Goal: Task Accomplishment & Management: Complete application form

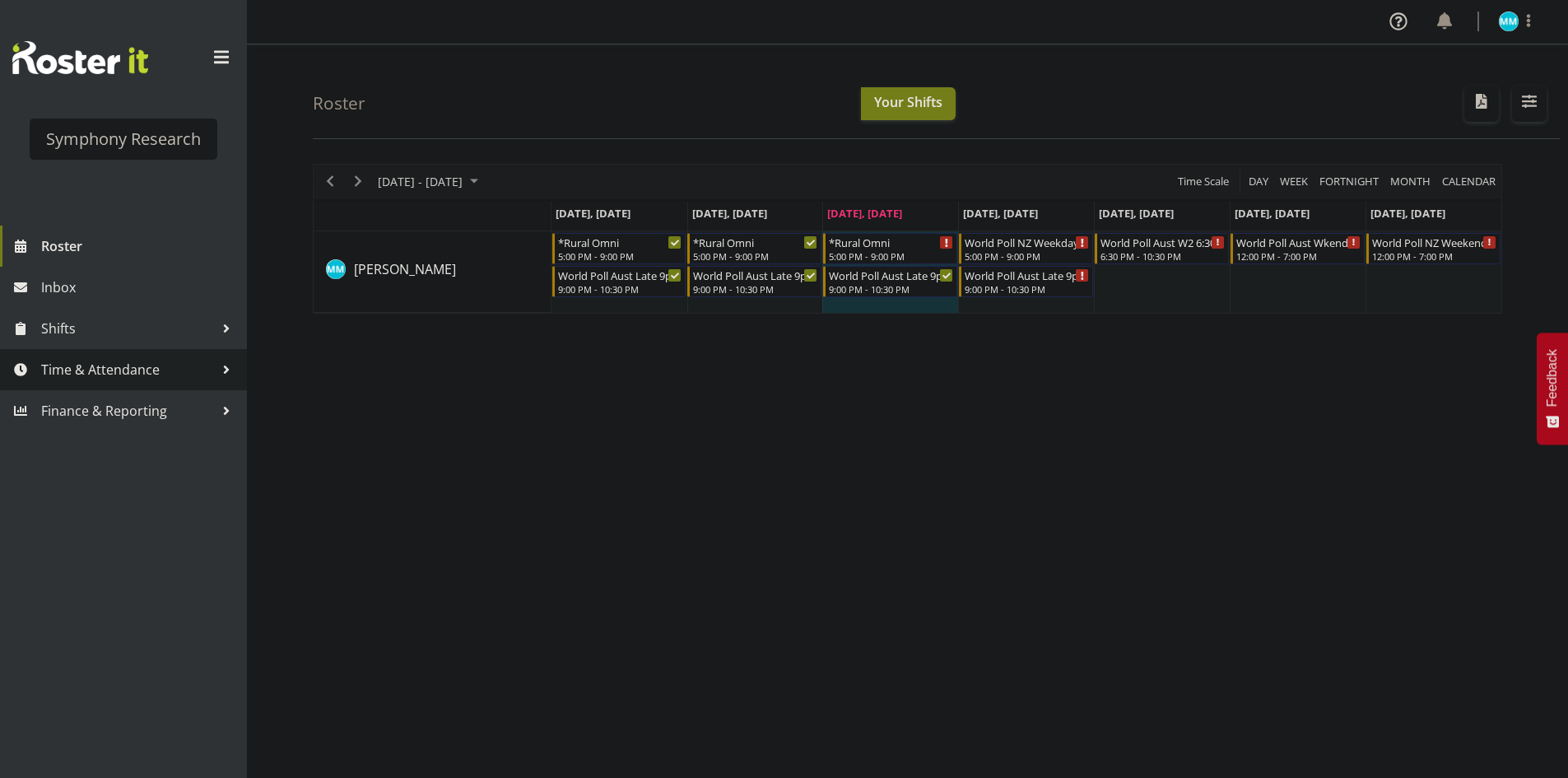
click at [131, 357] on span "Time & Attendance" at bounding box center [127, 369] width 173 height 25
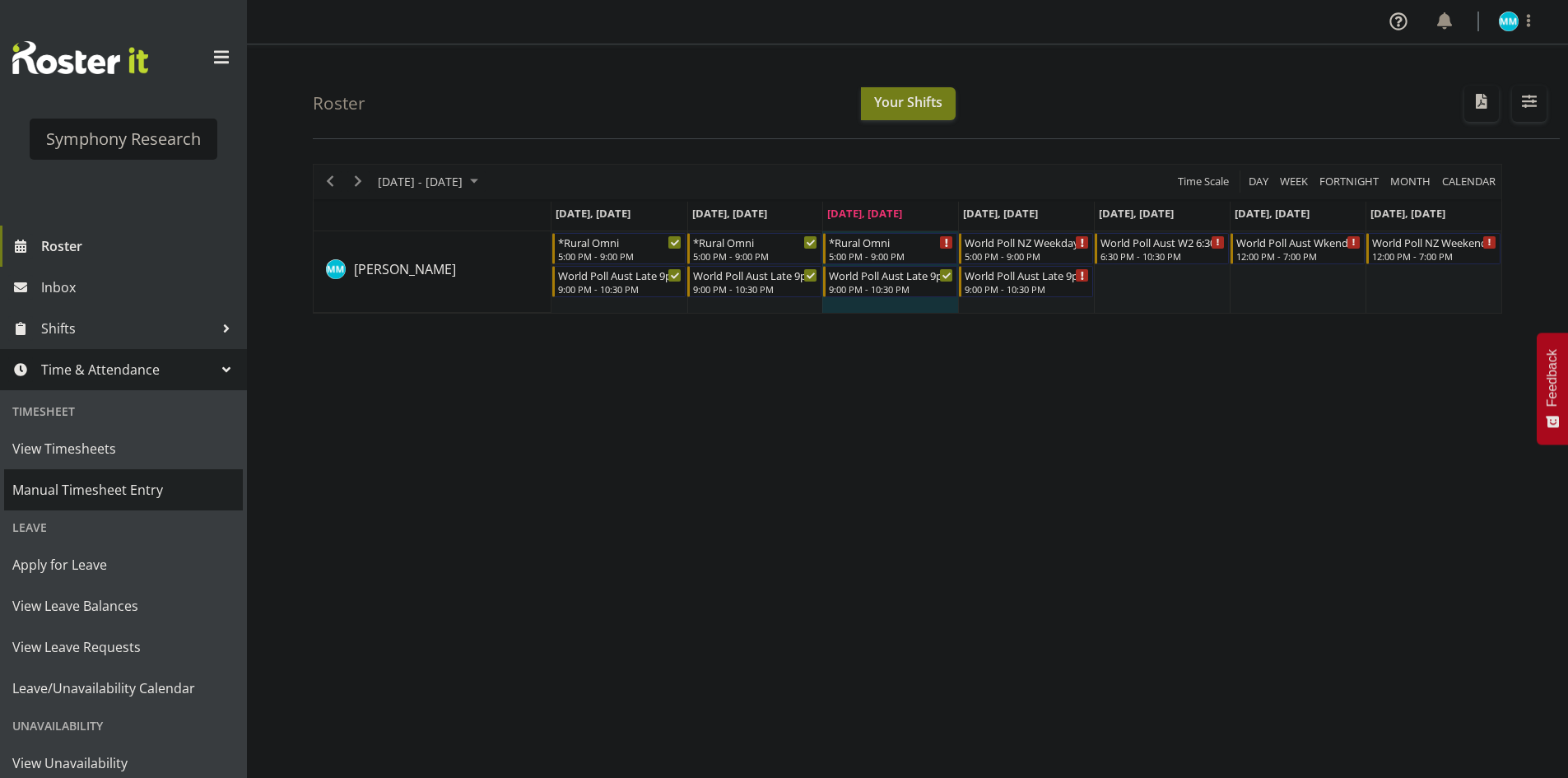
click at [154, 489] on span "Manual Timesheet Entry" at bounding box center [123, 489] width 222 height 25
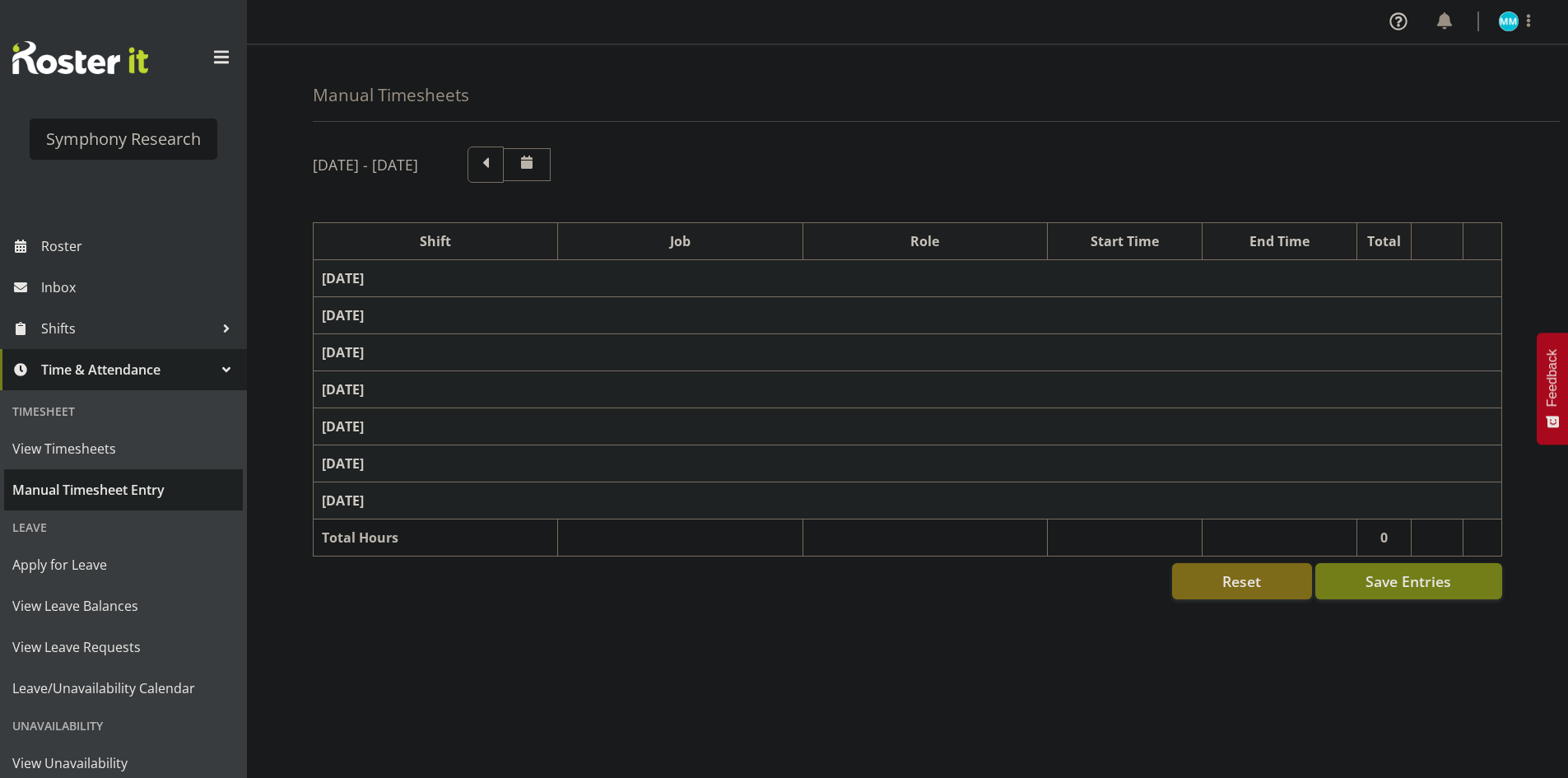
select select "57511"
select select "10499"
select select "47"
select select "57511"
select select "10499"
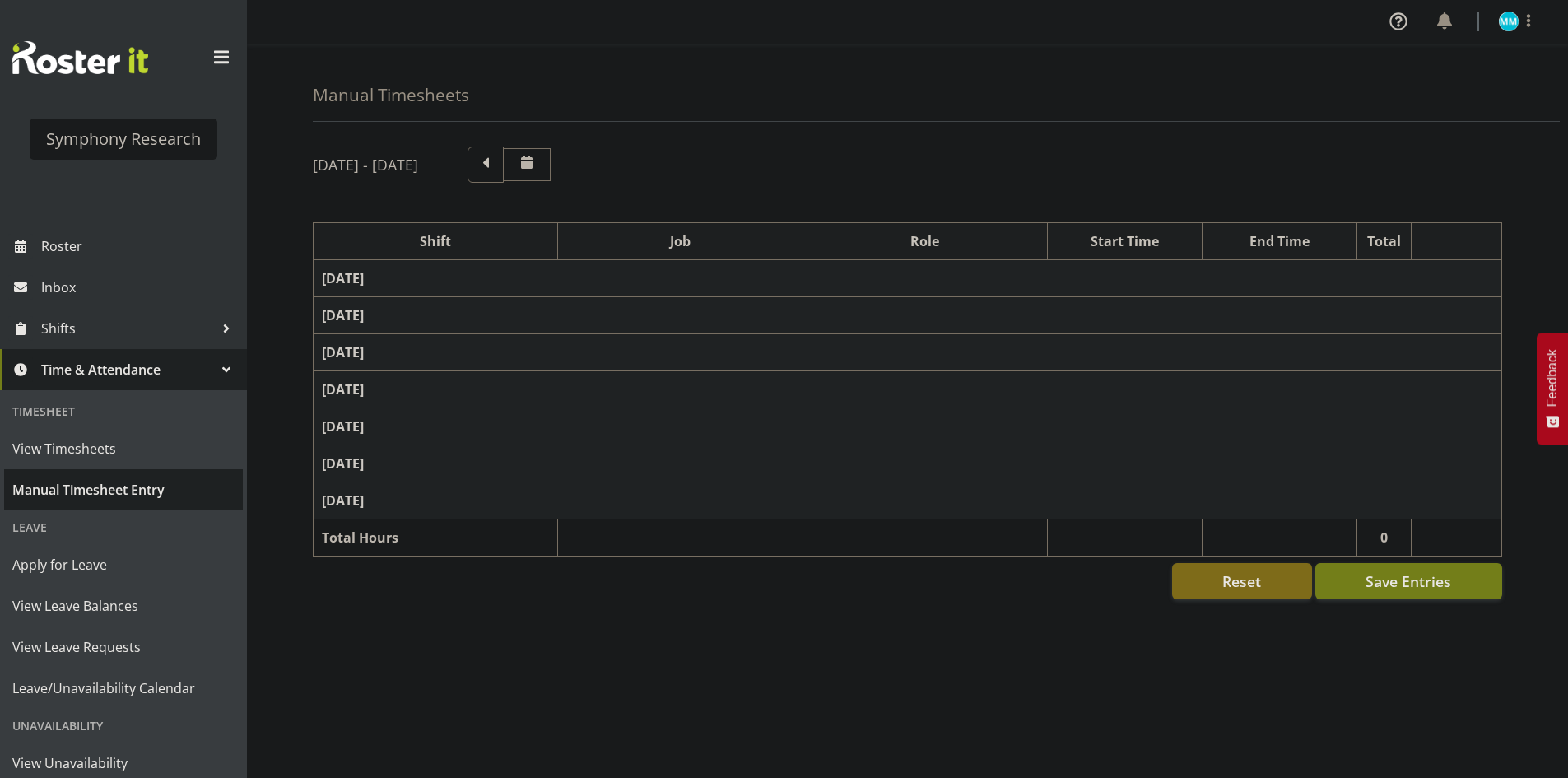
select select "47"
select select "57853"
select select "10536"
select select "47"
select select "57511"
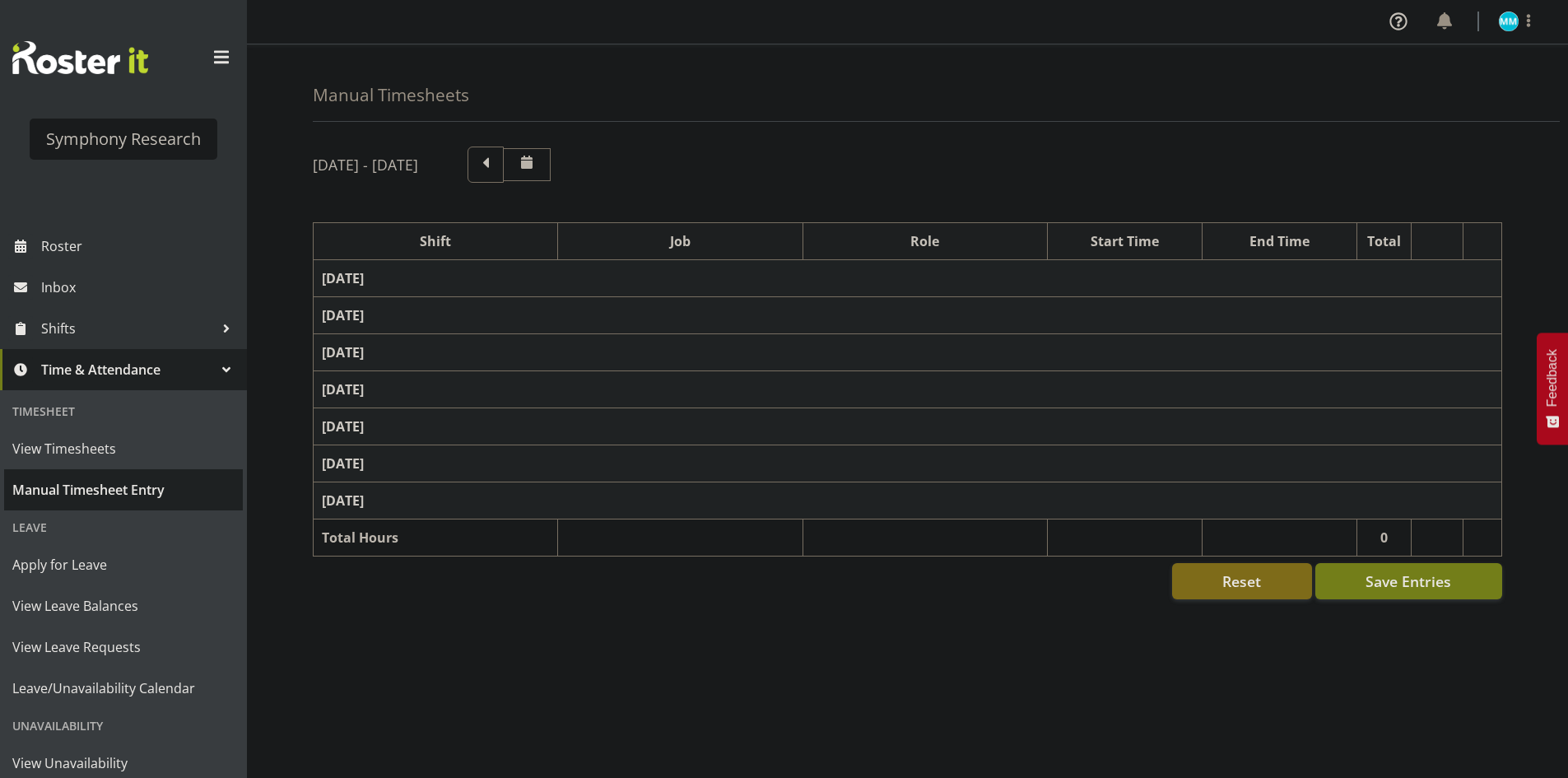
select select "10499"
select select "47"
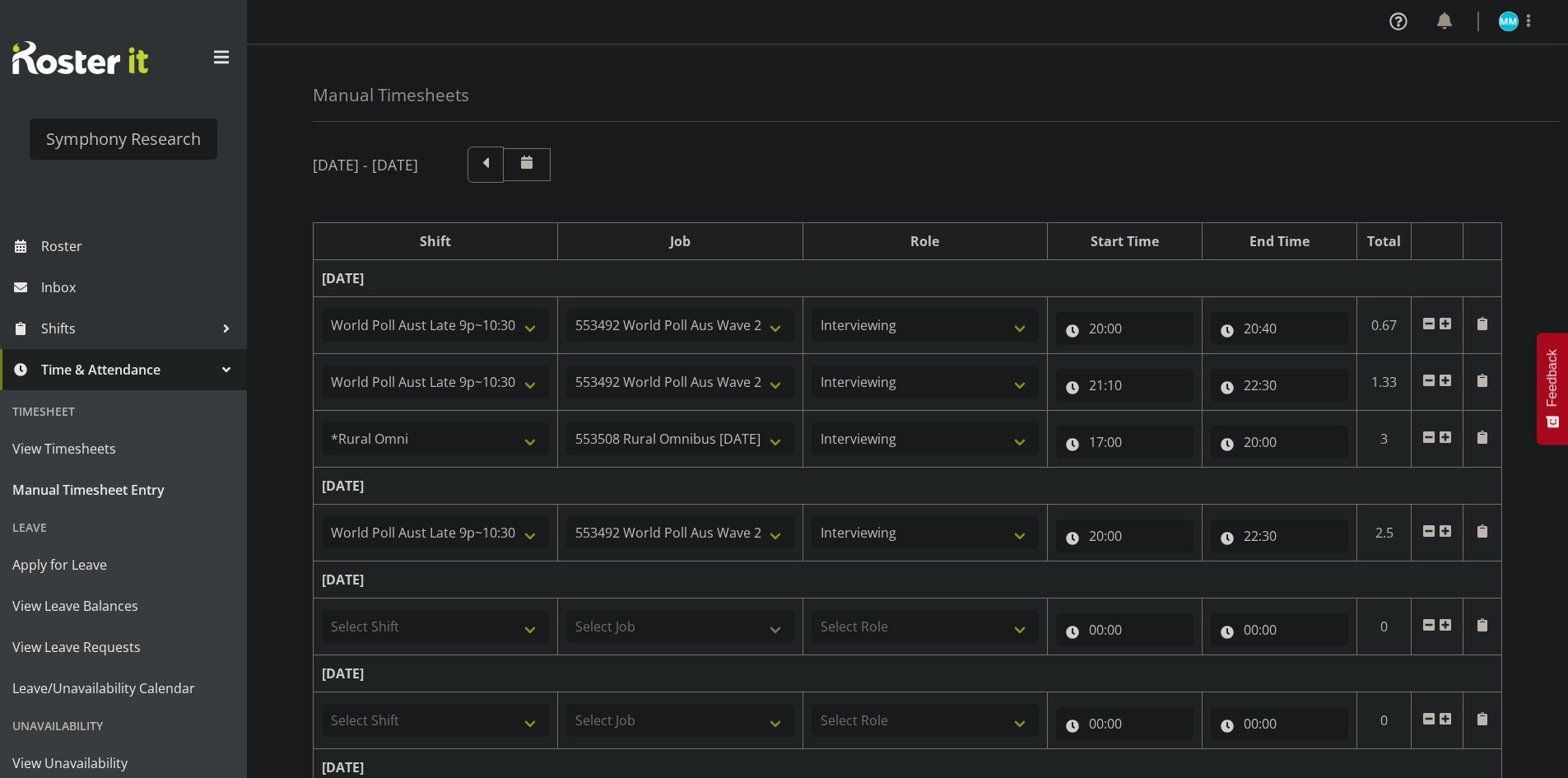
scroll to position [82, 0]
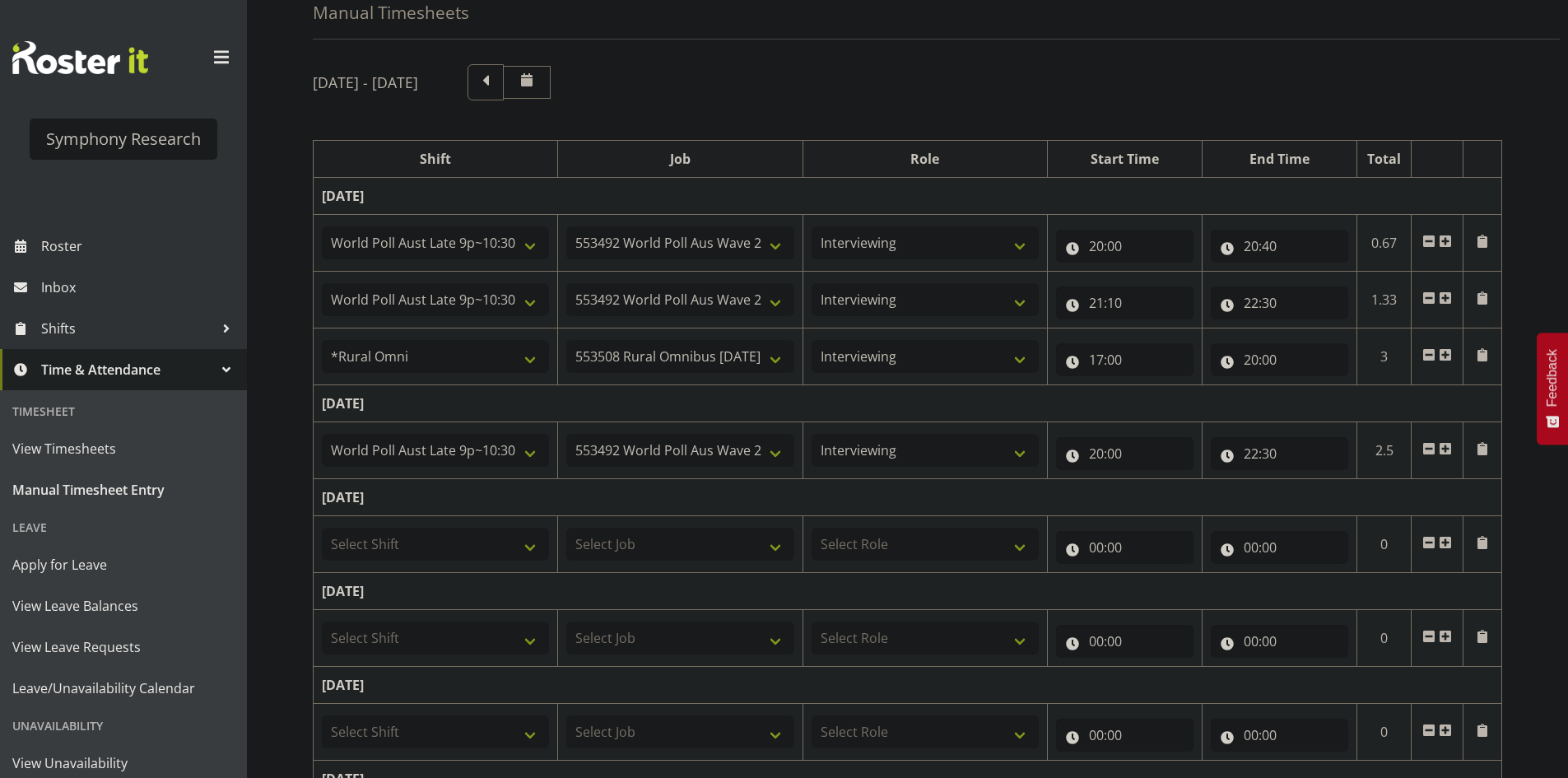
click at [1446, 452] on span at bounding box center [1446, 449] width 13 height 13
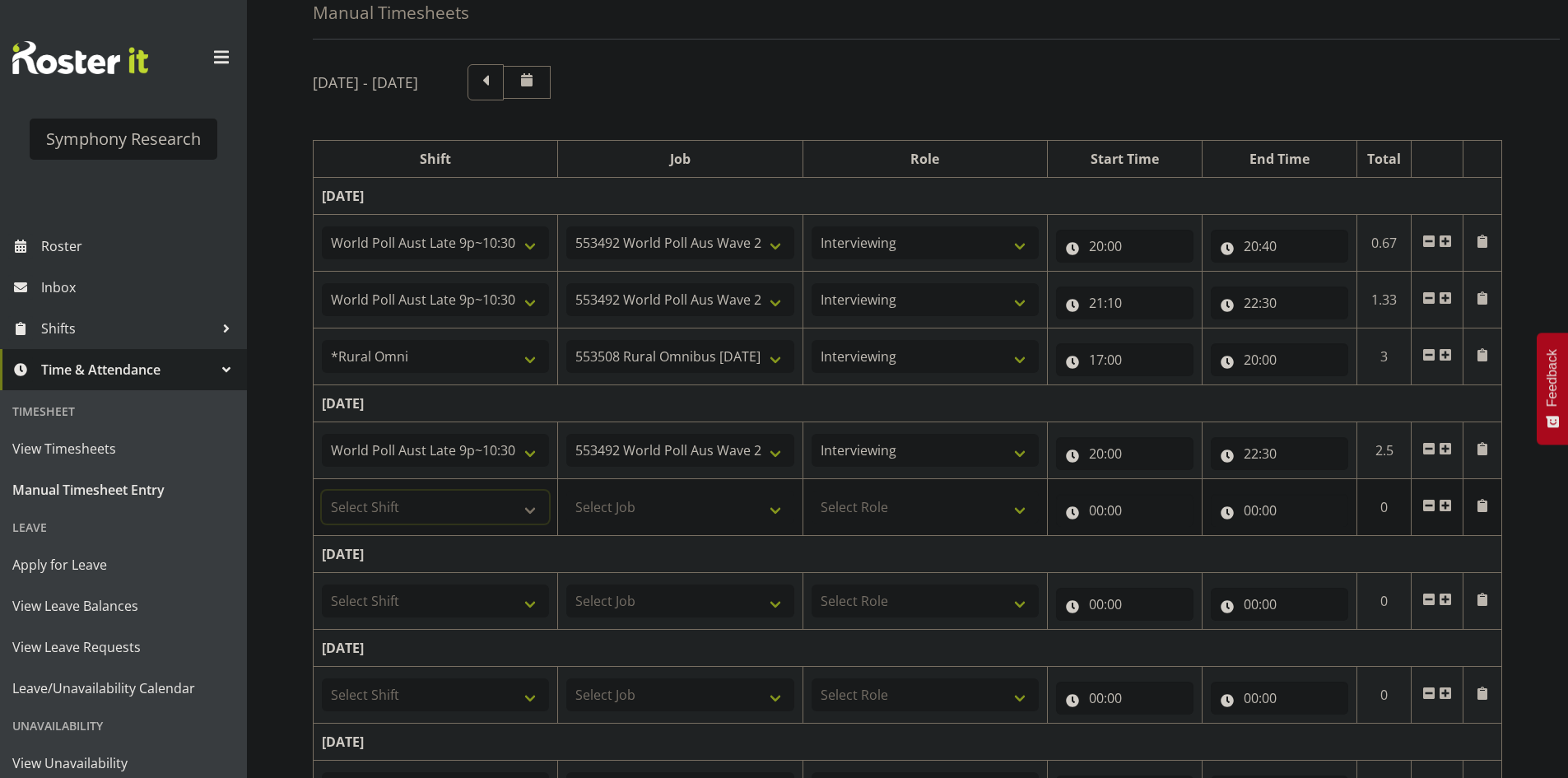
click at [474, 498] on select "Select Shift !!Project Briefing (Job to be assigned) !!Weekend Residential (Ros…" at bounding box center [436, 507] width 228 height 33
select select "57853"
click at [322, 490] on select "Select Shift !!Project Briefing (Job to be assigned) !!Weekend Residential (Ros…" at bounding box center [436, 507] width 228 height 33
click at [621, 518] on select "Select Job 550060 IF Admin 553492 World Poll Aus Wave 2 Main 2025 553493 World …" at bounding box center [680, 507] width 228 height 33
select select "10536"
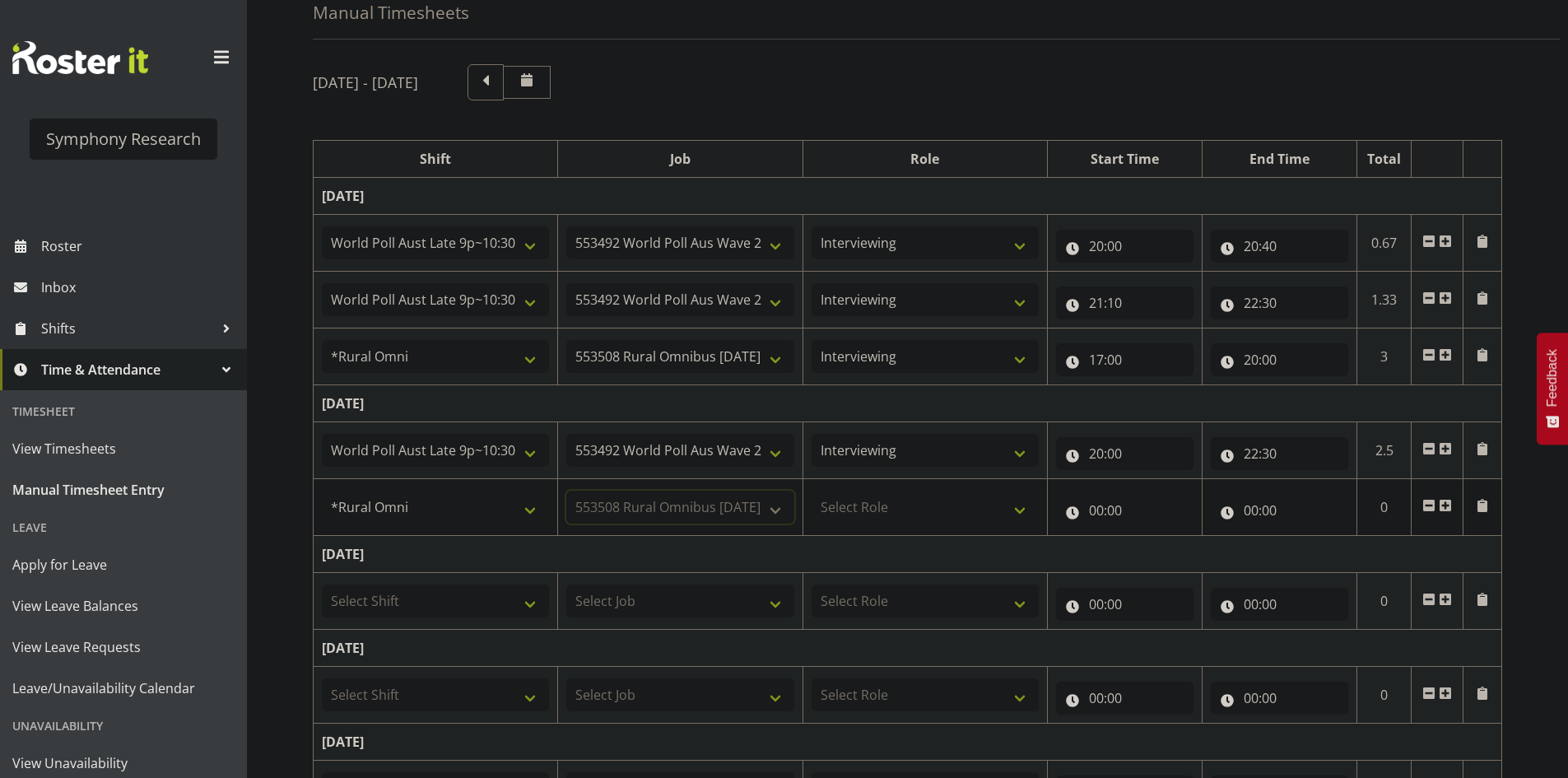
click at [566, 490] on select "Select Job 550060 IF Admin 553492 World Poll Aus Wave 2 Main 2025 553493 World …" at bounding box center [680, 507] width 228 height 33
click at [889, 512] on select "Select Role Briefing Interviewing" at bounding box center [925, 507] width 228 height 33
select select "47"
click at [811, 490] on select "Select Role Briefing Interviewing" at bounding box center [925, 507] width 228 height 33
click at [1093, 511] on input "00:00" at bounding box center [1125, 511] width 138 height 33
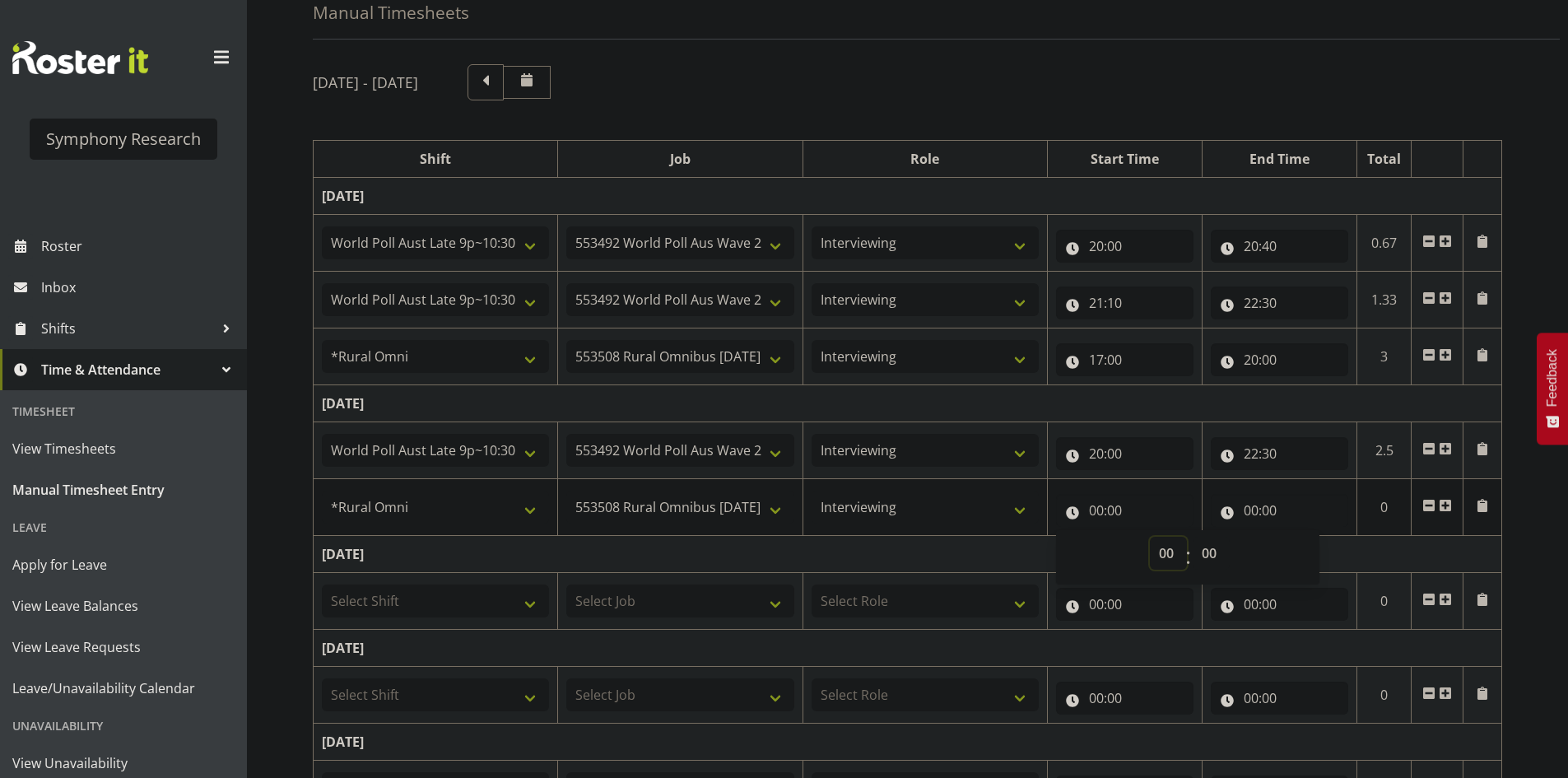
click at [1155, 548] on select "00 01 02 03 04 05 06 07 08 09 10 11 12 13 14 15 16 17 18 19 20 21 22 23" at bounding box center [1168, 553] width 37 height 33
select select "17"
click at [1150, 537] on select "00 01 02 03 04 05 06 07 08 09 10 11 12 13 14 15 16 17 18 19 20 21 22 23" at bounding box center [1168, 553] width 37 height 33
type input "17:00"
click at [1247, 500] on input "00:00" at bounding box center [1279, 511] width 138 height 33
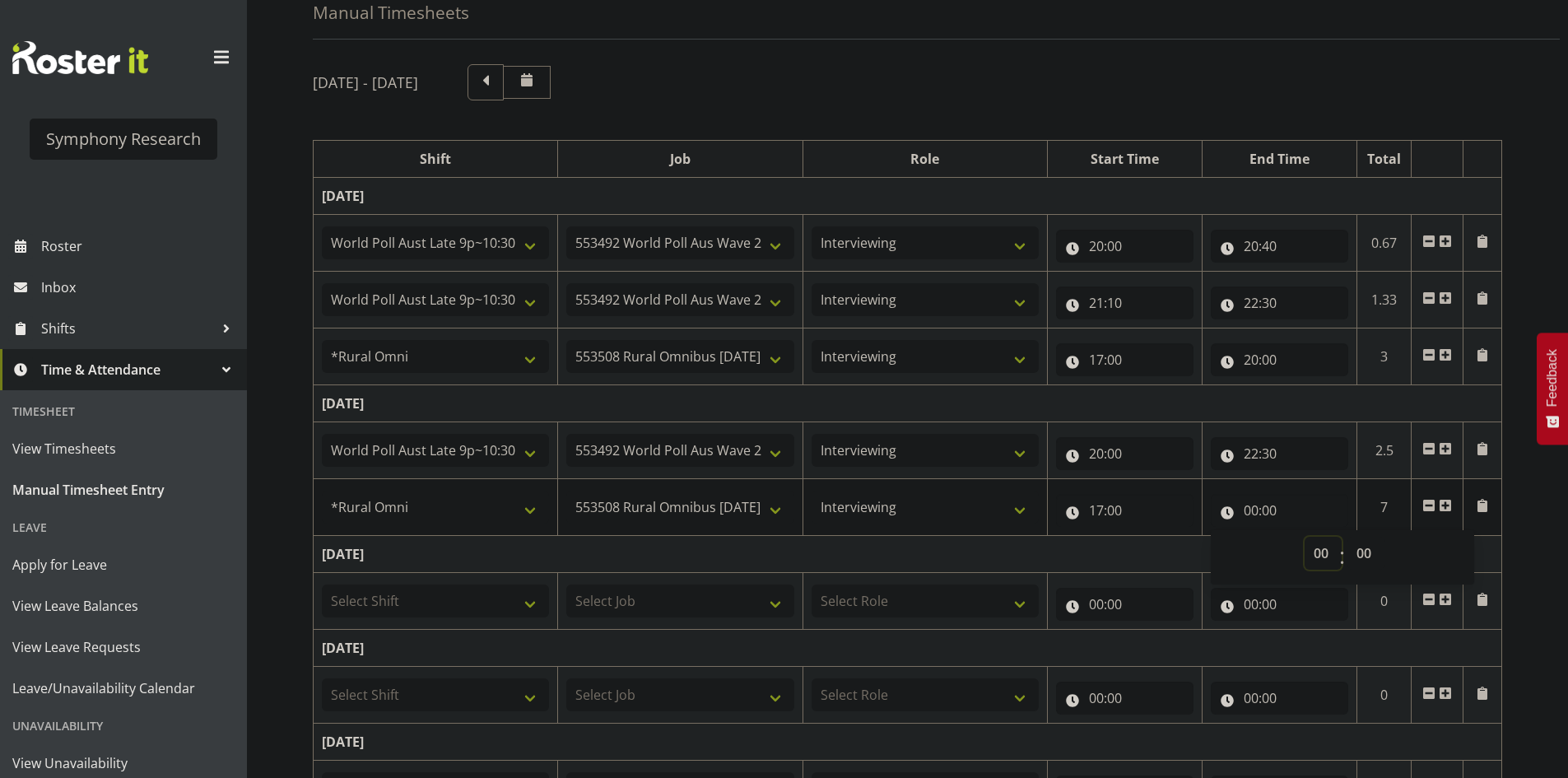
click at [1309, 548] on select "00 01 02 03 04 05 06 07 08 09 10 11 12 13 14 15 16 17 18 19 20 21 22 23" at bounding box center [1324, 553] width 37 height 33
select select "20"
click at [1305, 537] on select "00 01 02 03 04 05 06 07 08 09 10 11 12 13 14 15 16 17 18 19 20 21 22 23" at bounding box center [1324, 553] width 37 height 33
type input "20:00"
click at [1282, 401] on td "Tuesday 19th August 2025" at bounding box center [907, 403] width 1189 height 37
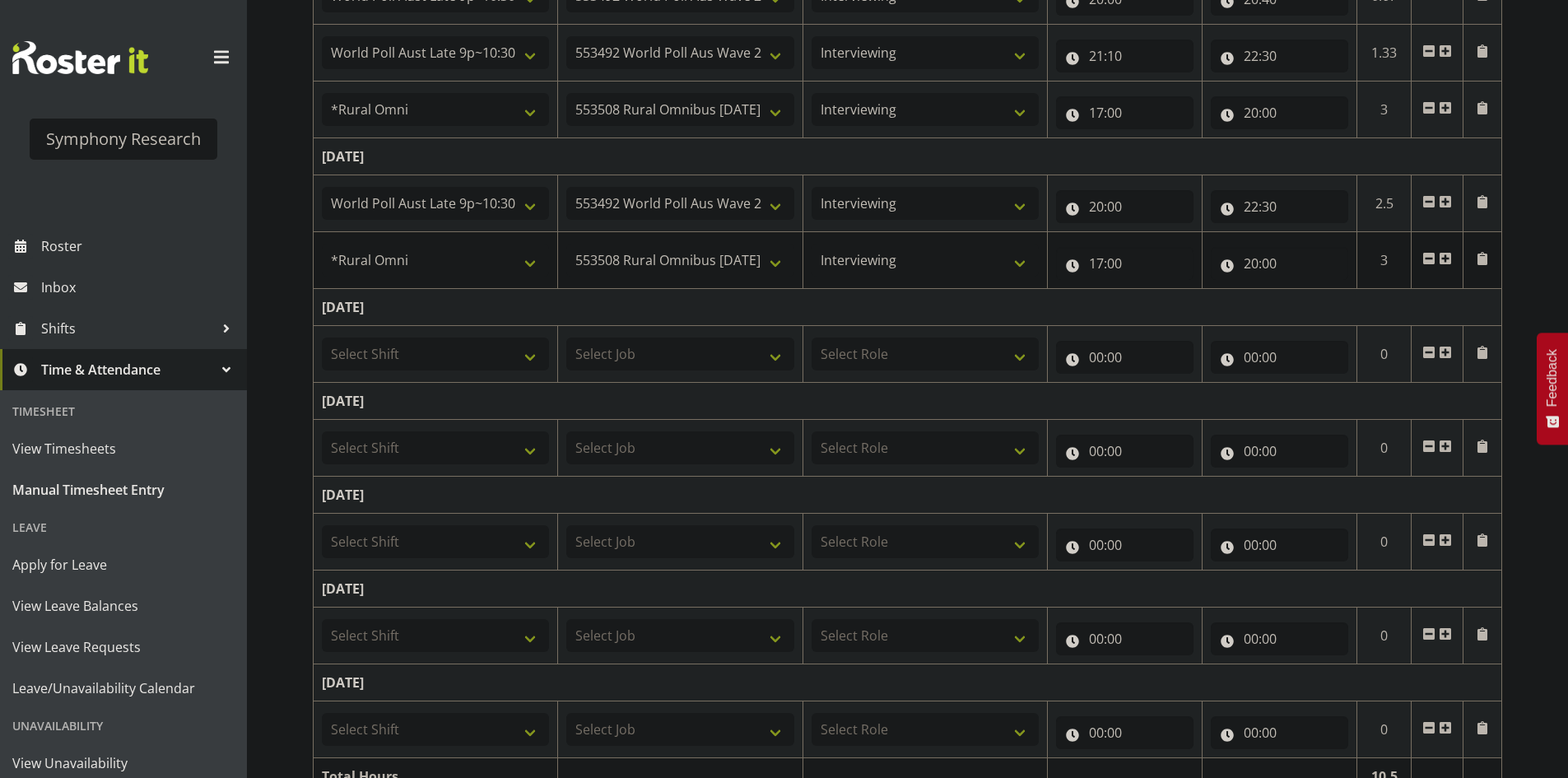
scroll to position [414, 0]
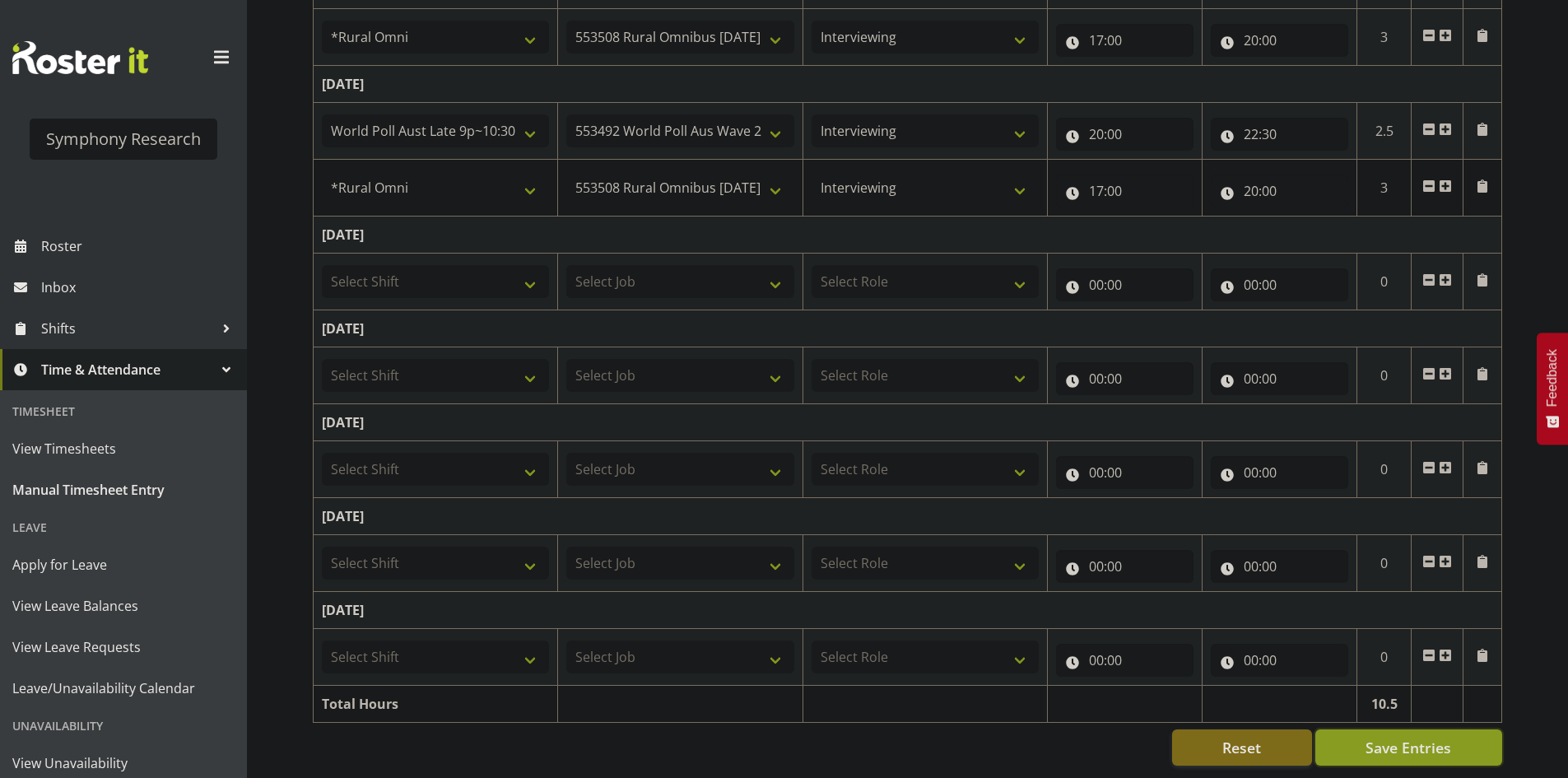
click at [1430, 737] on span "Save Entries" at bounding box center [1408, 747] width 86 height 21
click at [1538, 645] on div "August 18th - August 24th 2025 Shift Job Role Start Time End Time Total Monday …" at bounding box center [940, 255] width 1255 height 1045
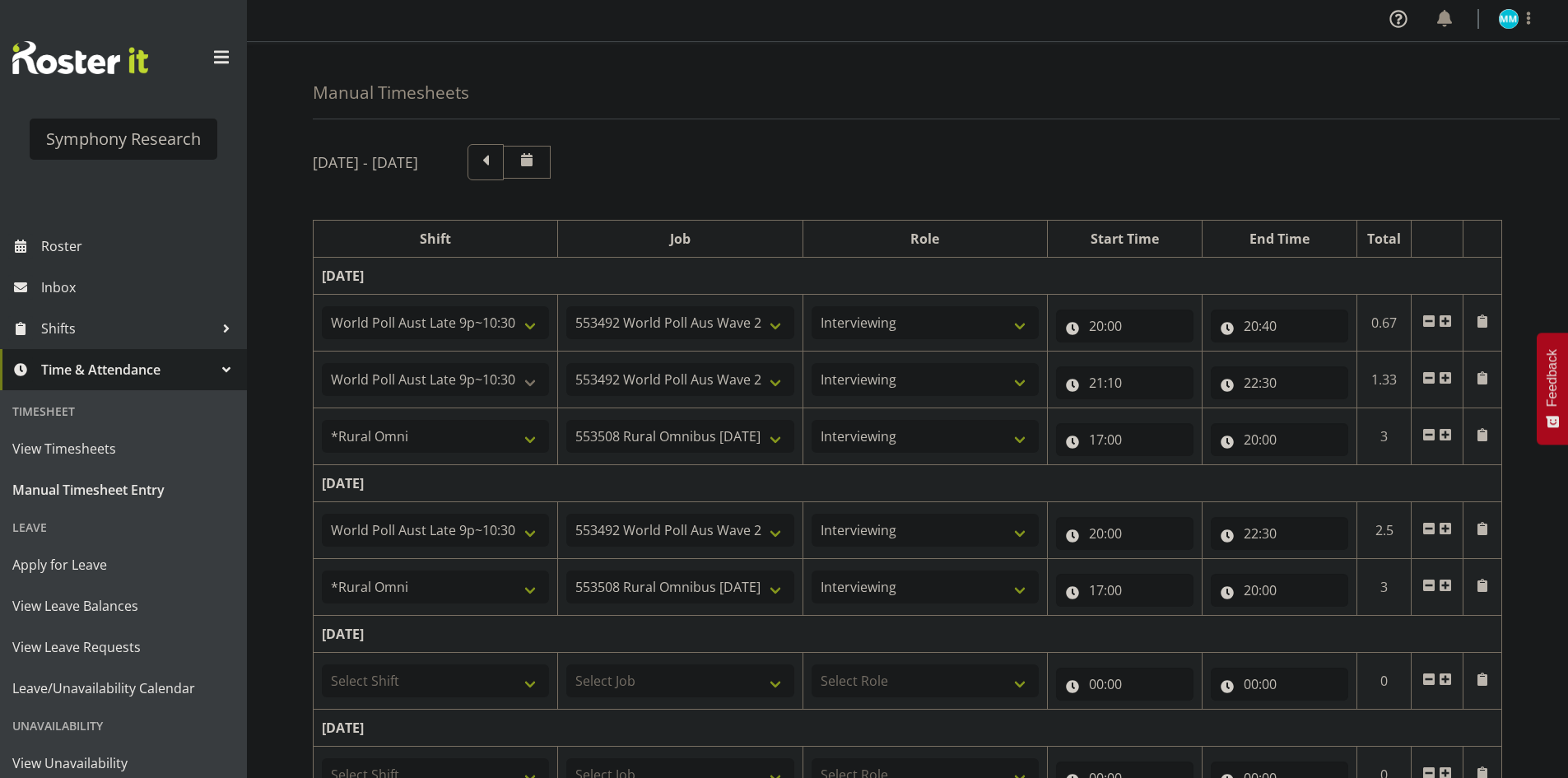
scroll to position [0, 0]
click at [497, 162] on span at bounding box center [486, 163] width 21 height 21
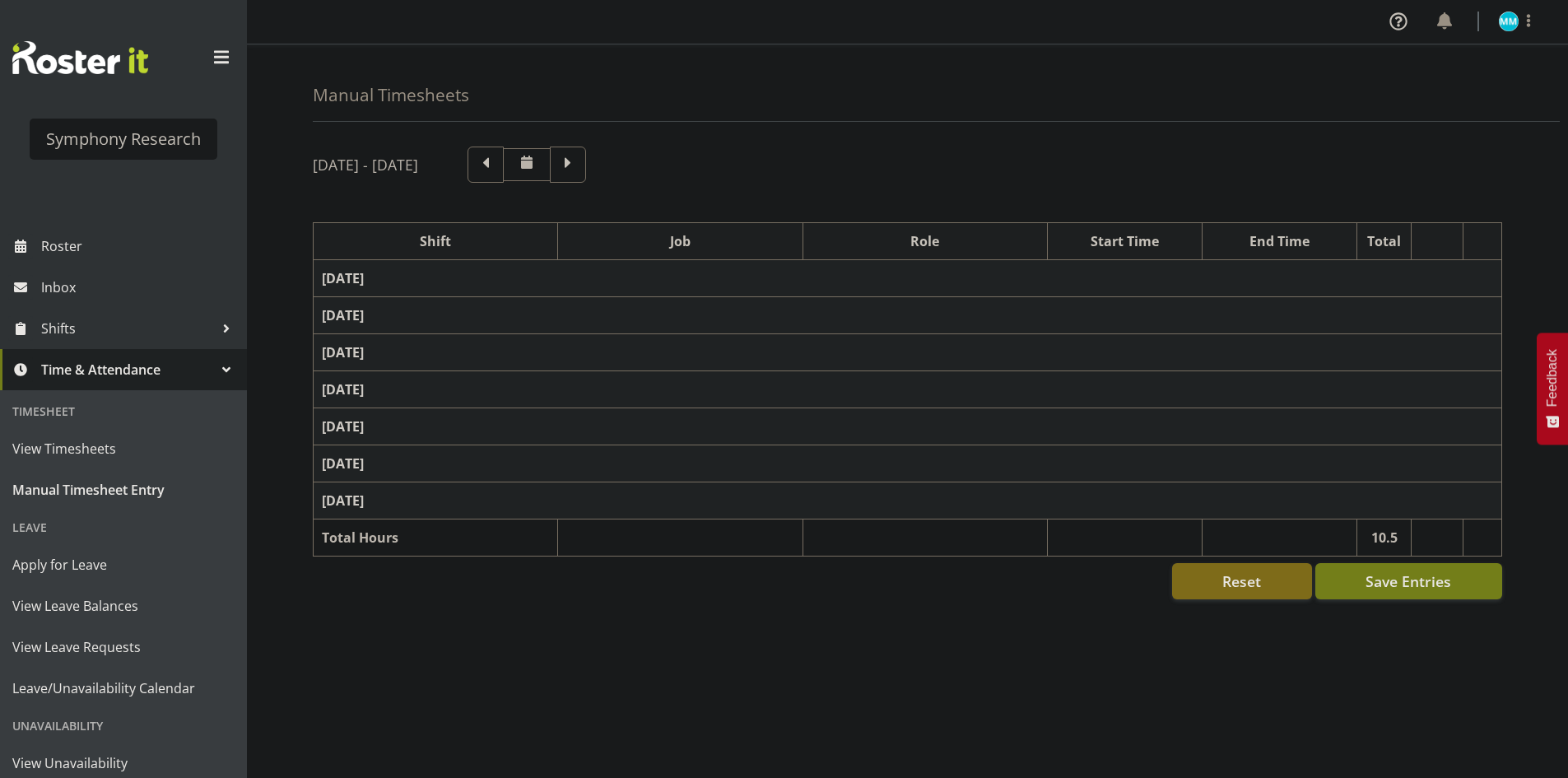
select select "48116"
select select "10239"
select select "47"
select select "56692"
select select "10499"
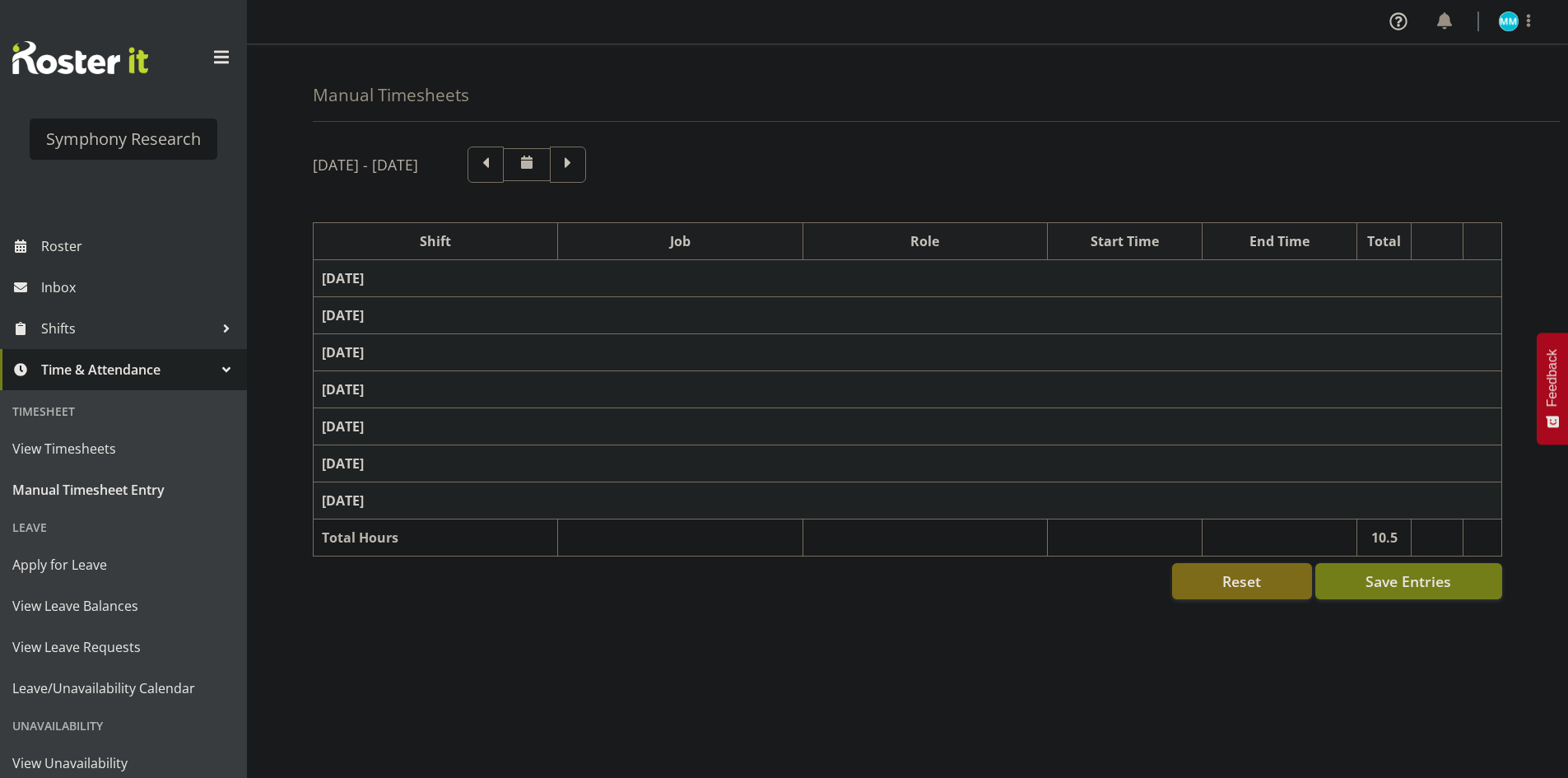
select select "47"
select select "56692"
select select "10499"
select select "47"
select select "11547"
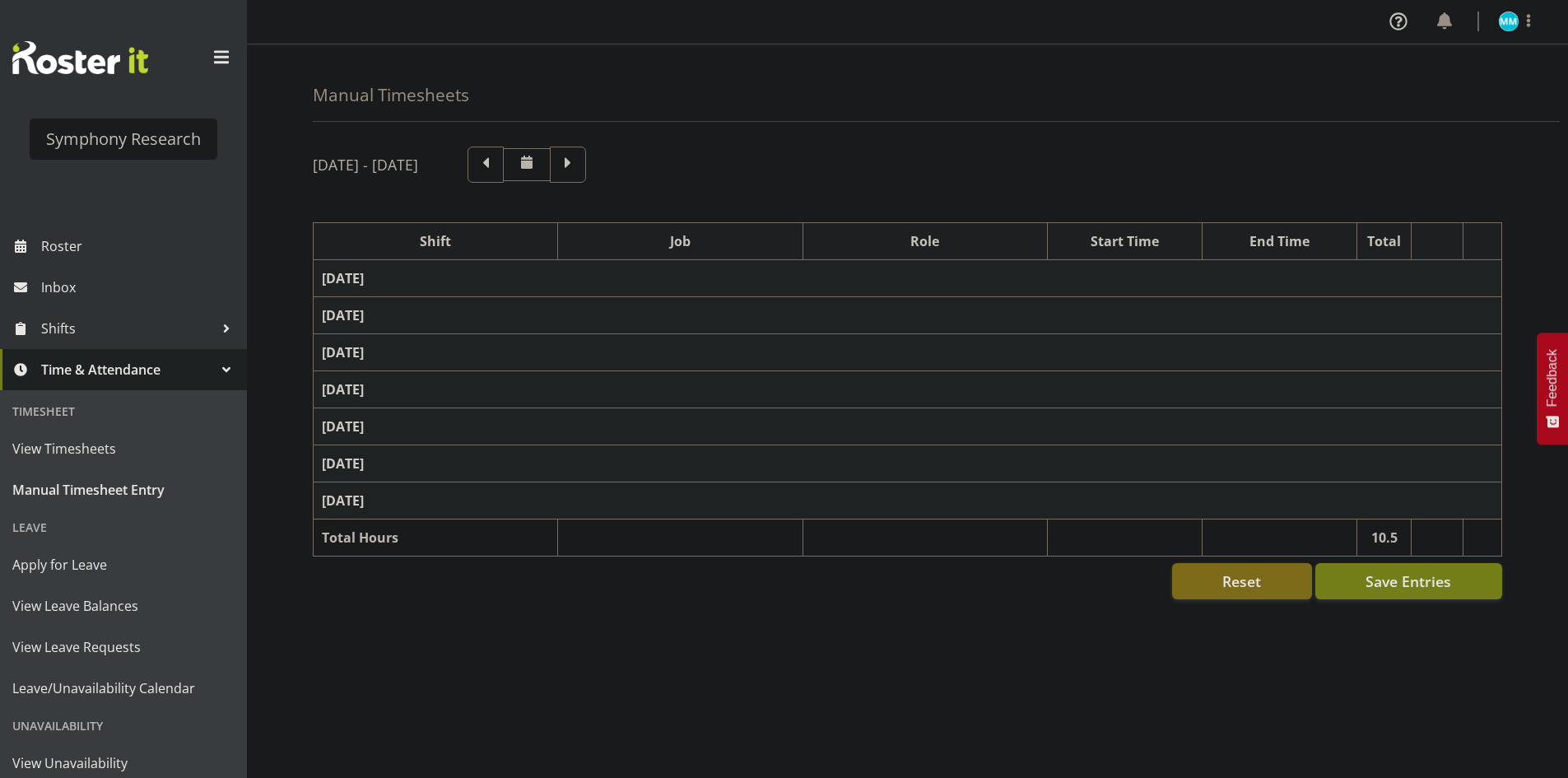
select select "10499"
select select "47"
select select "11547"
select select "10499"
select select "47"
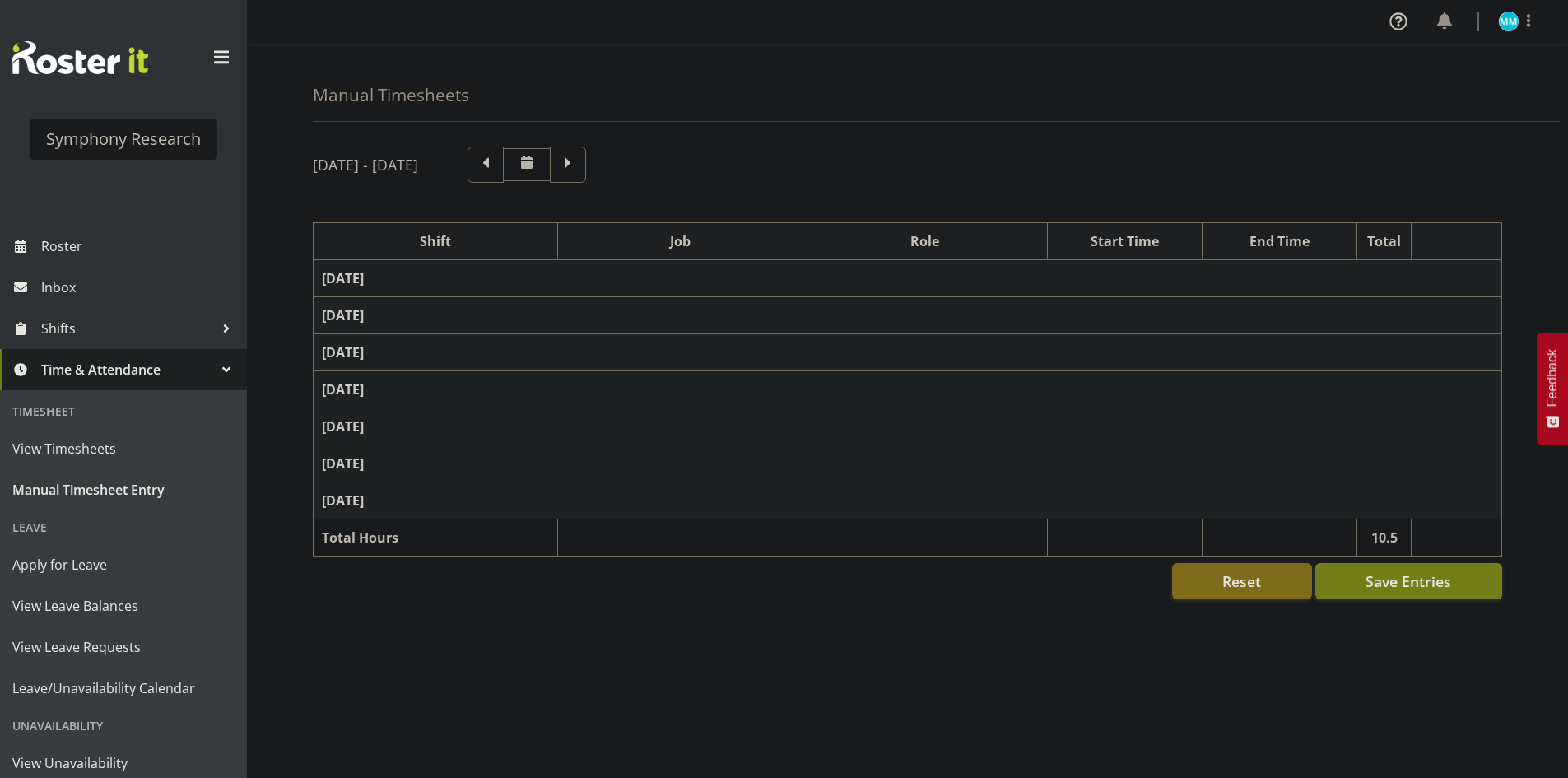
select select "11547"
select select "10499"
select select "47"
select select "11547"
select select "10499"
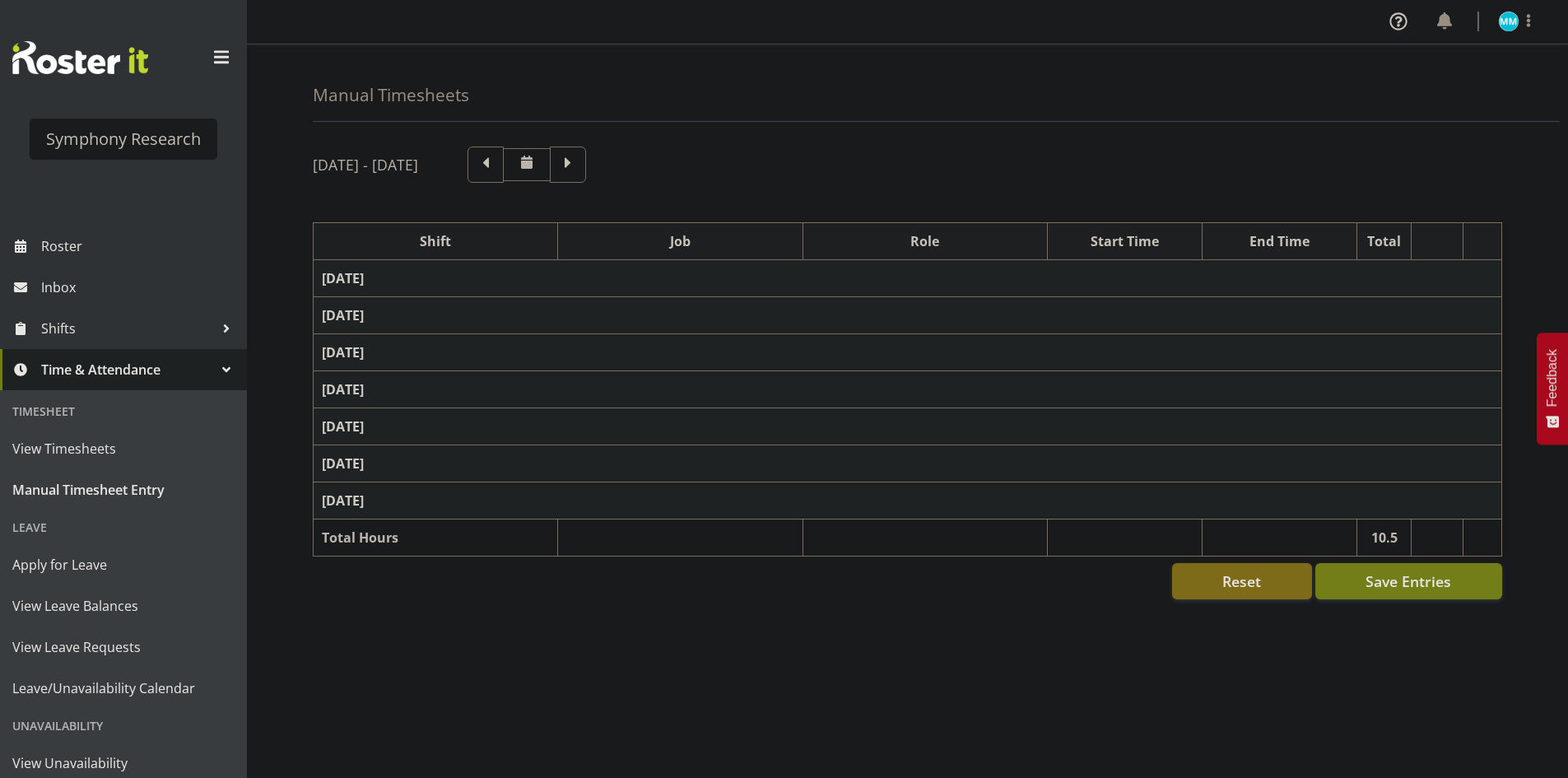
select select "47"
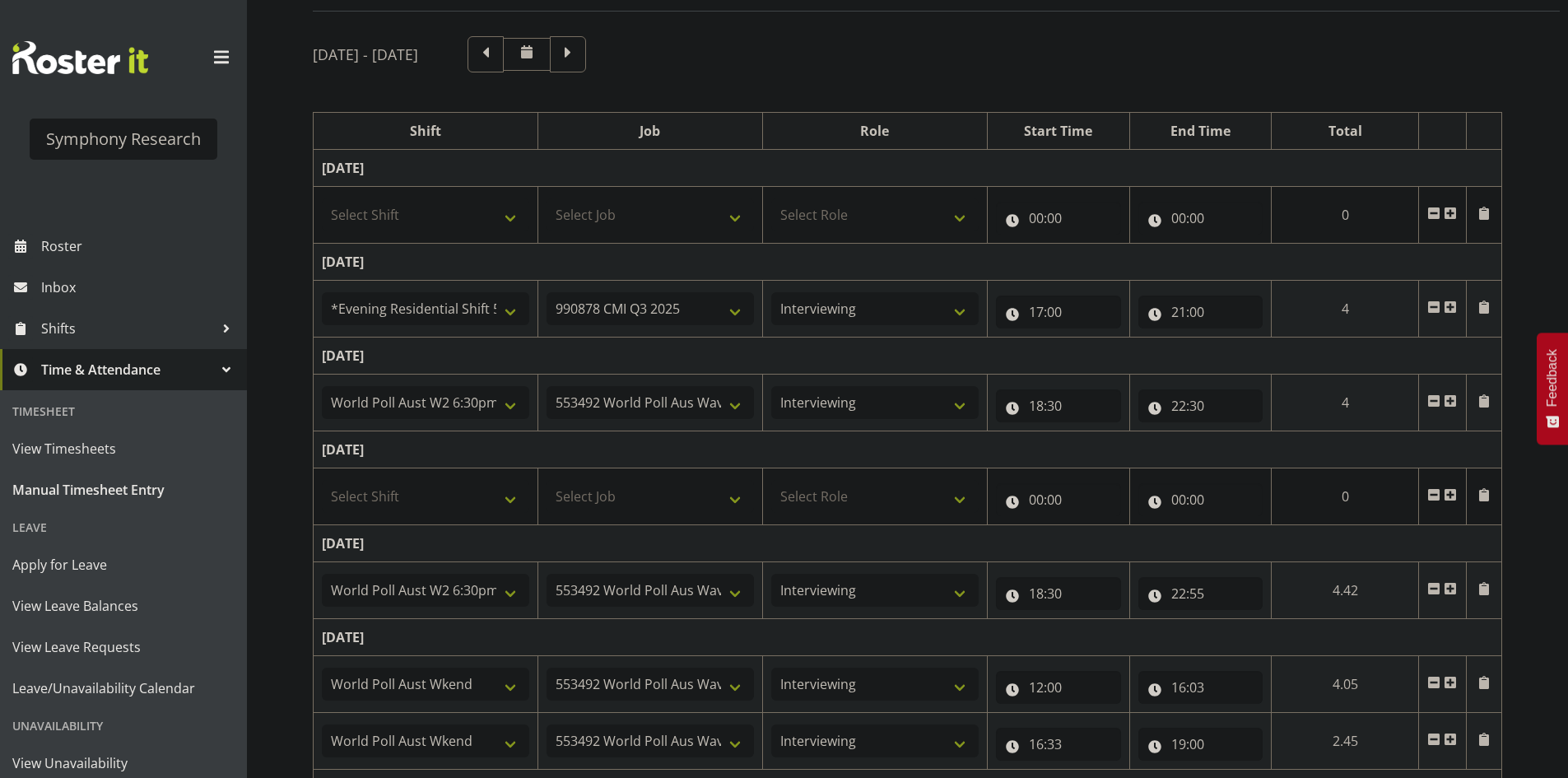
scroll to position [28, 0]
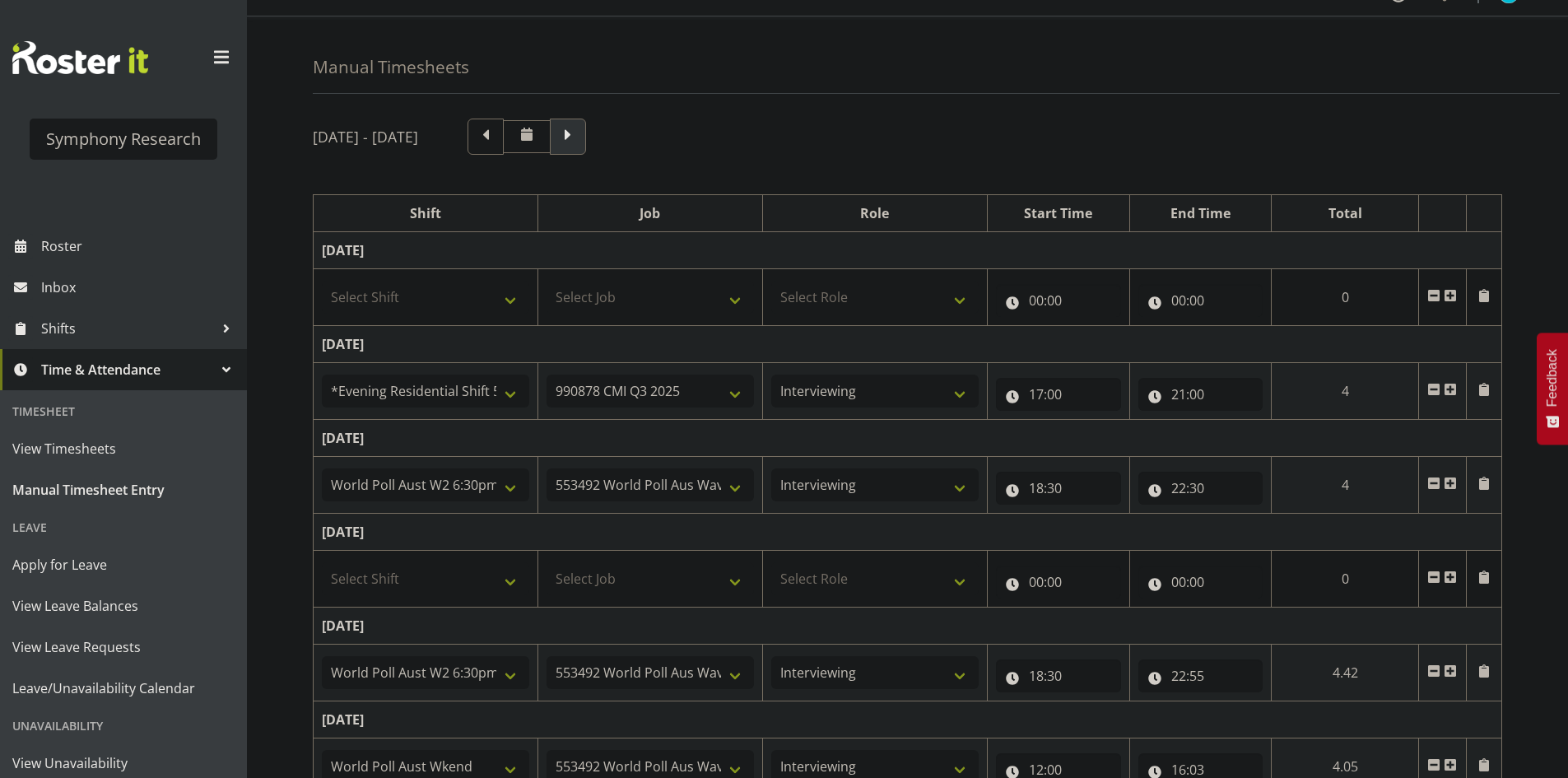
click at [579, 132] on span at bounding box center [568, 134] width 21 height 21
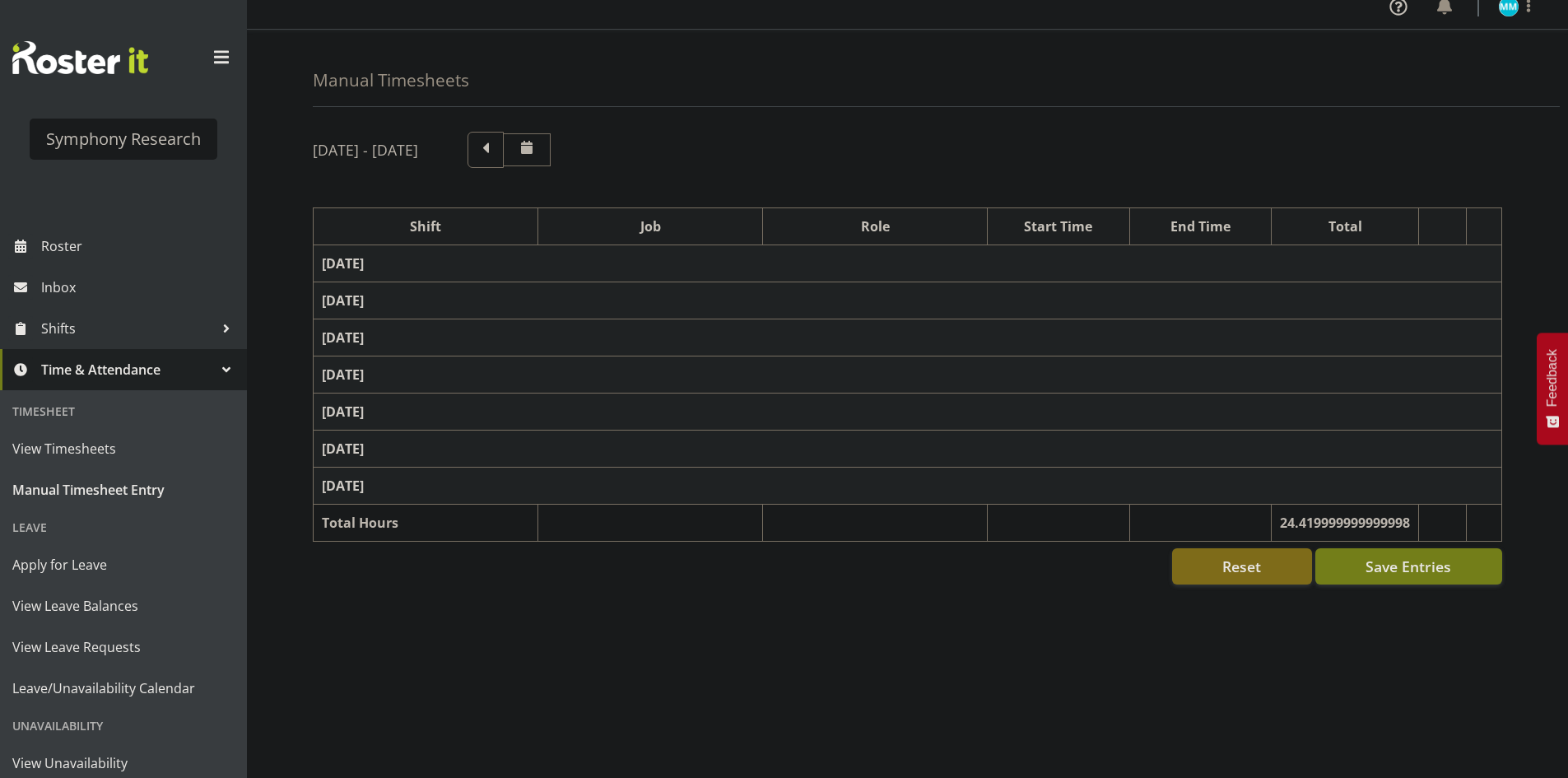
select select "57511"
select select "10499"
select select "47"
select select "57511"
select select "10499"
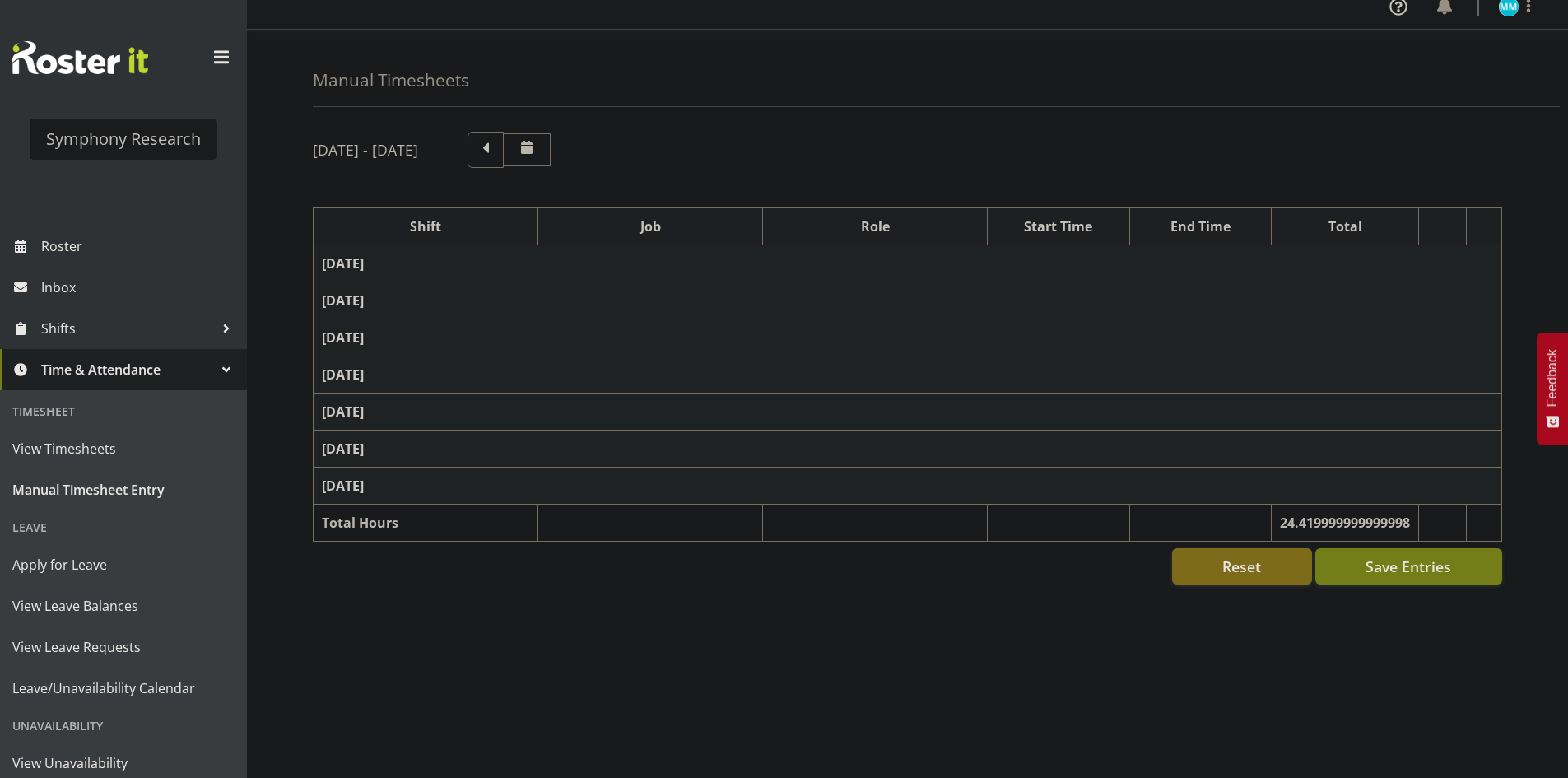
select select "47"
select select "57853"
select select "10536"
select select "47"
select select "57511"
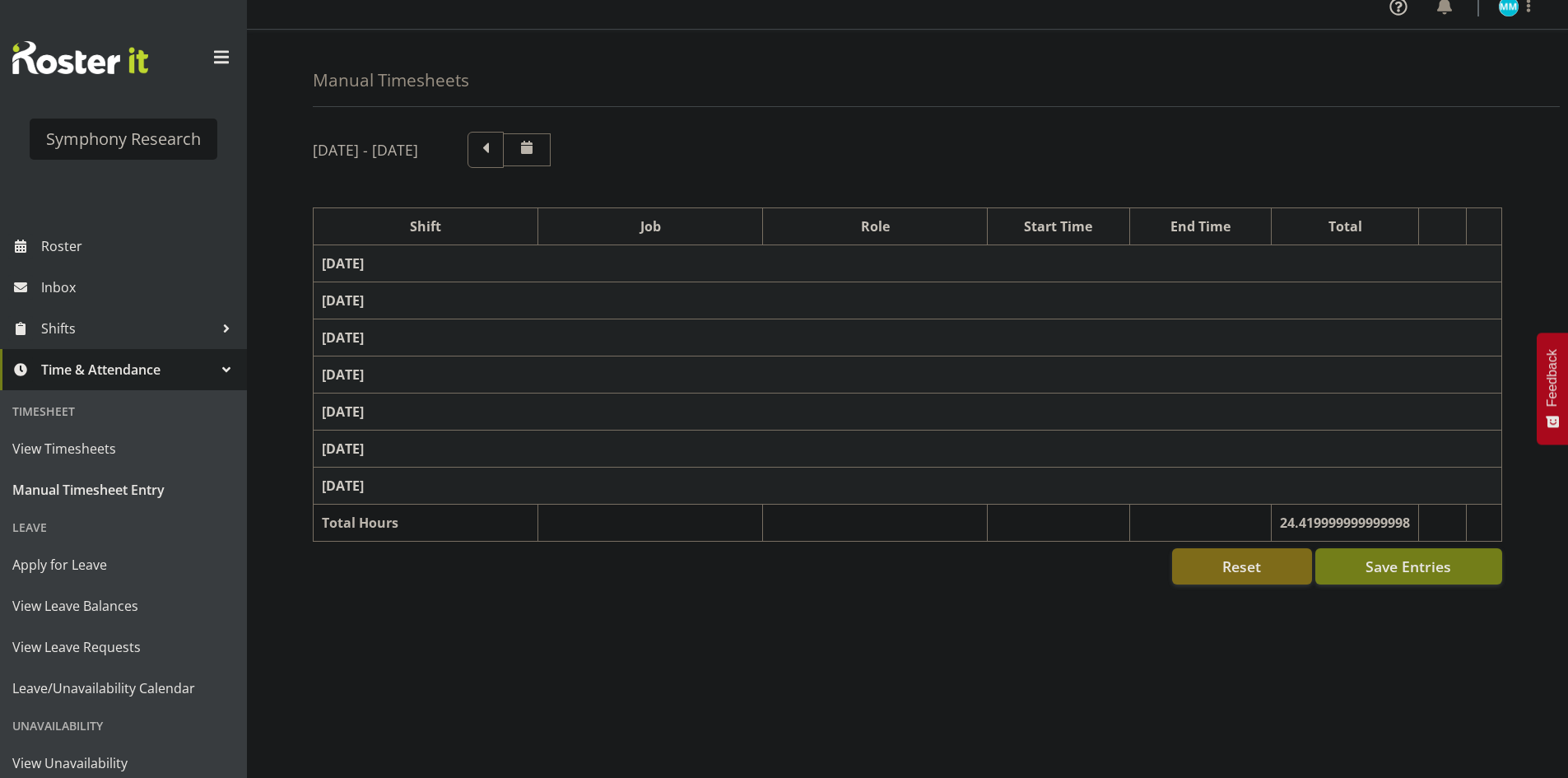
select select "10499"
select select "47"
select select "57853"
select select "10536"
select select "47"
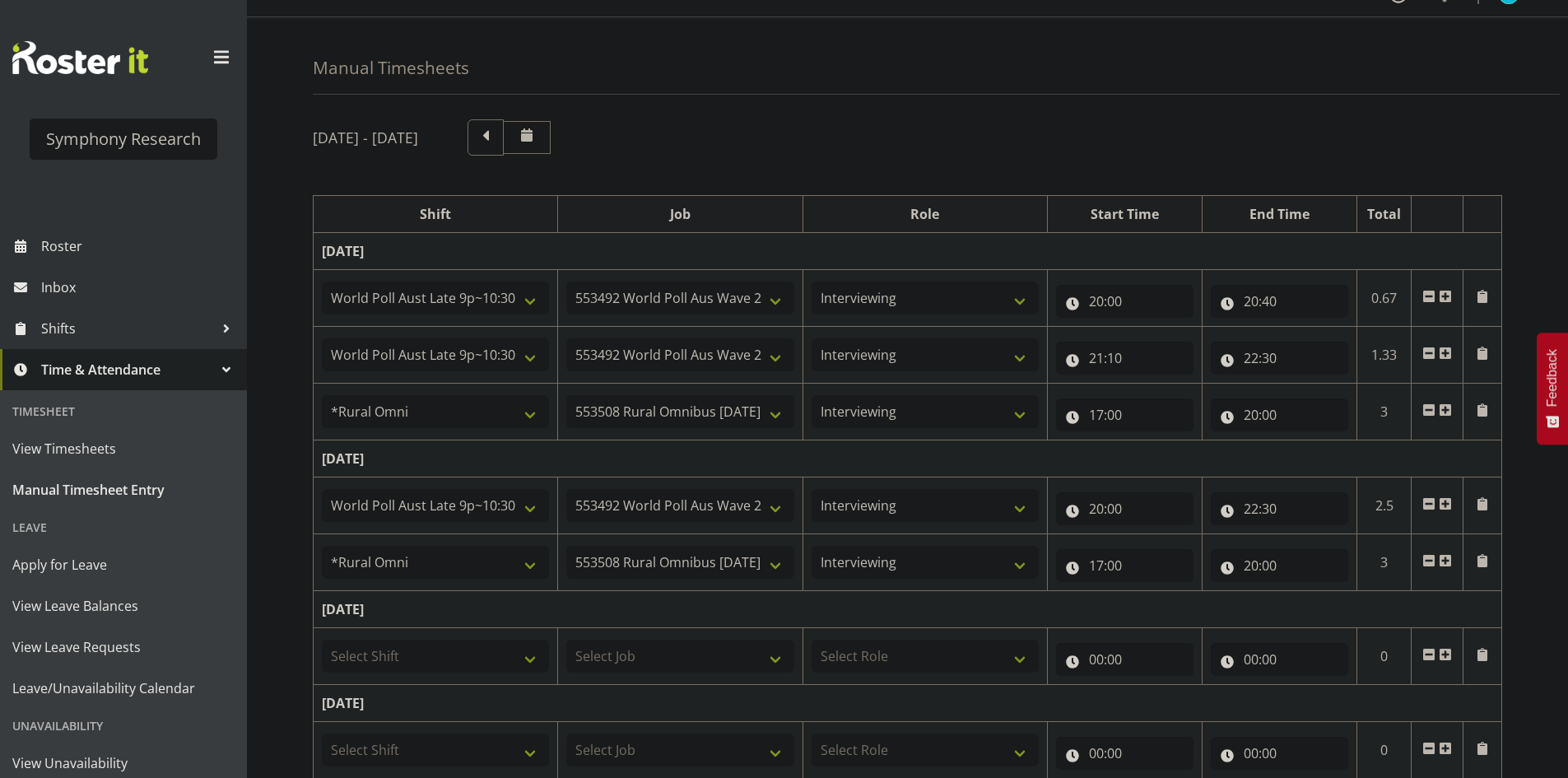
scroll to position [28, 0]
